Goal: Find specific page/section: Find specific page/section

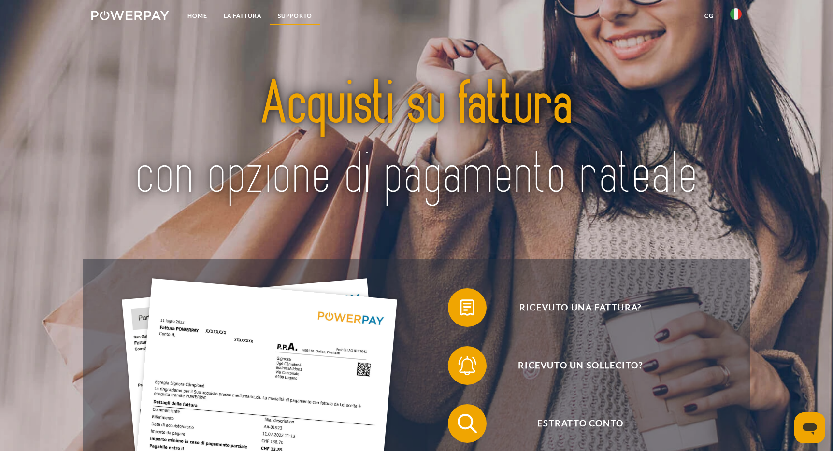
click at [301, 14] on link "Supporto" at bounding box center [295, 15] width 51 height 17
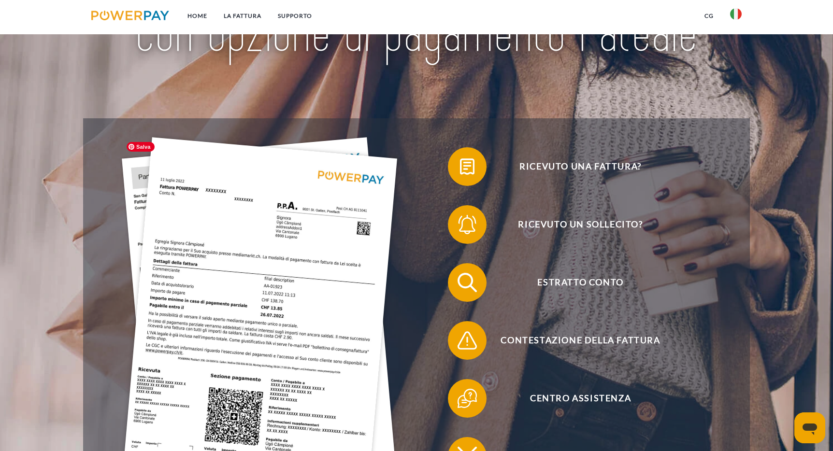
scroll to position [142, 0]
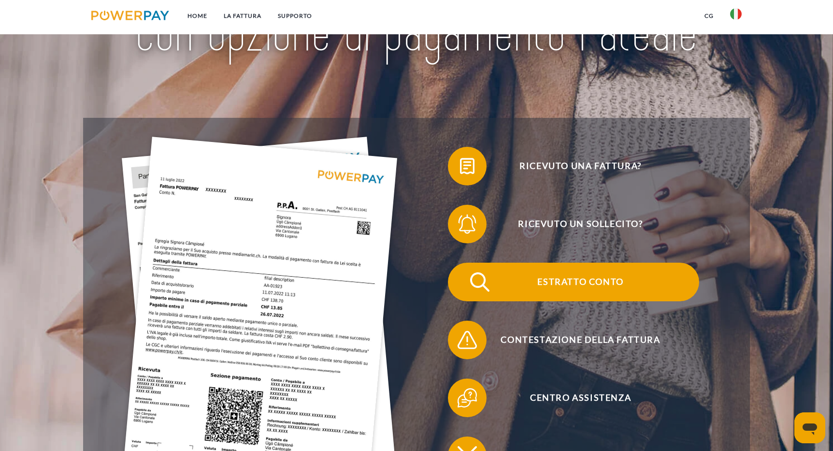
click at [576, 280] on span "Estratto conto" at bounding box center [580, 282] width 237 height 39
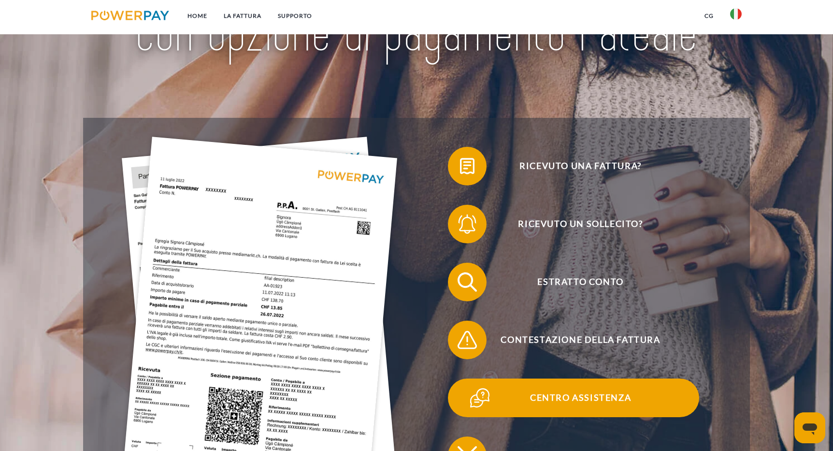
scroll to position [144, 0]
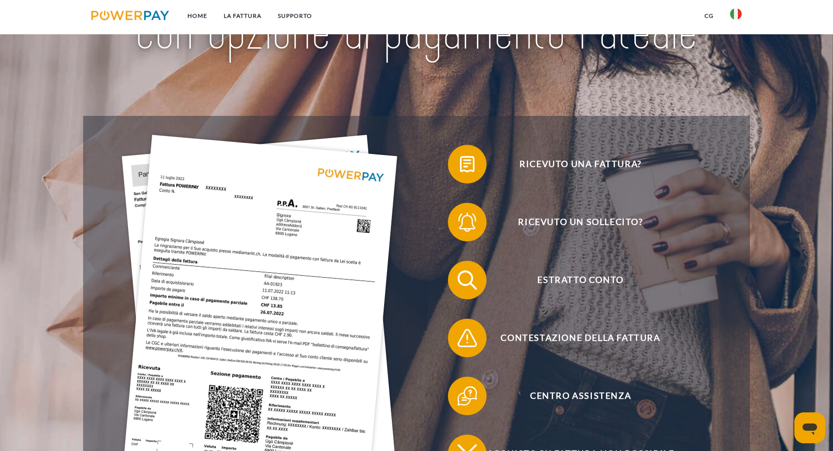
click at [818, 429] on icon "Apri finestra di messaggistica" at bounding box center [809, 427] width 17 height 17
